Goal: Book appointment/travel/reservation

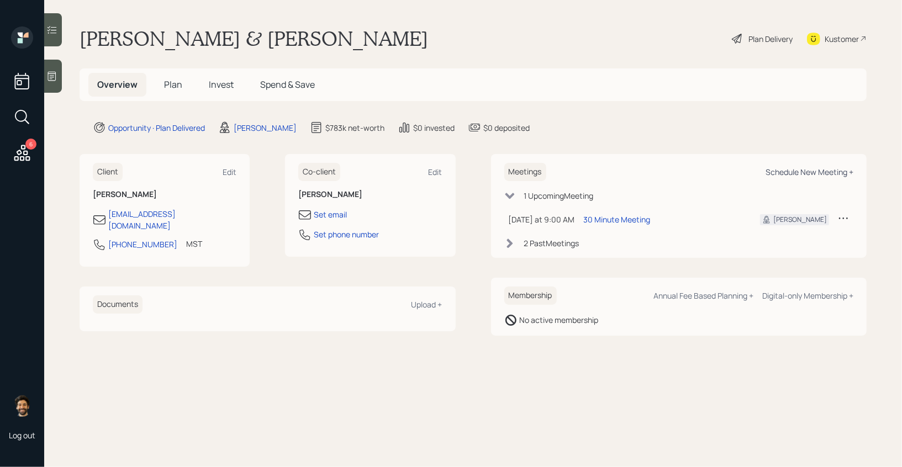
click at [793, 167] on div "Schedule New Meeting +" at bounding box center [809, 172] width 88 height 10
select select "f14b762f-c7c2-4b89-9227-8fa891345eea"
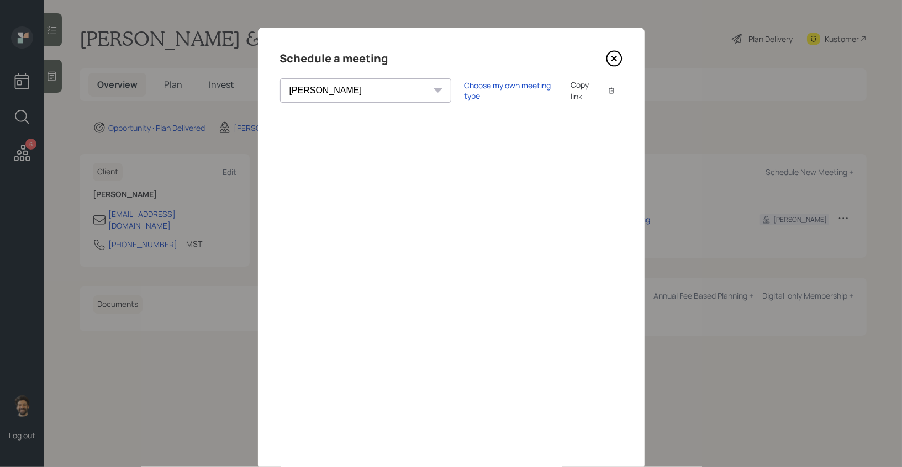
click at [613, 56] on icon at bounding box center [614, 58] width 17 height 17
